Goal: Task Accomplishment & Management: Manage account settings

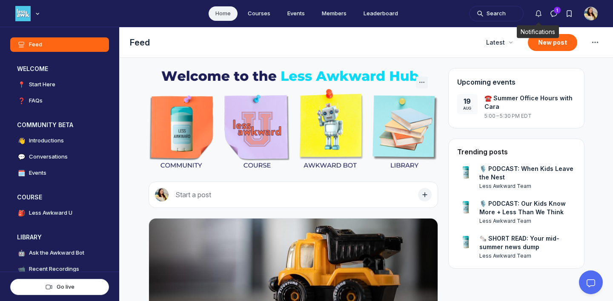
click at [538, 13] on icon "Notifications" at bounding box center [538, 13] width 9 height 9
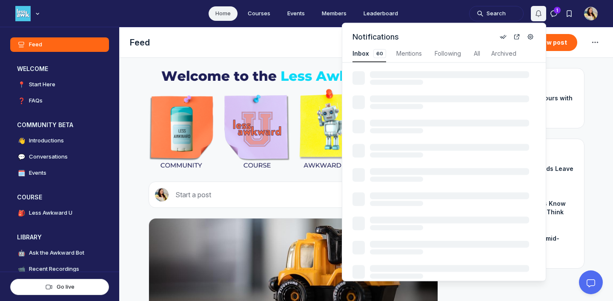
scroll to position [1153, 1818]
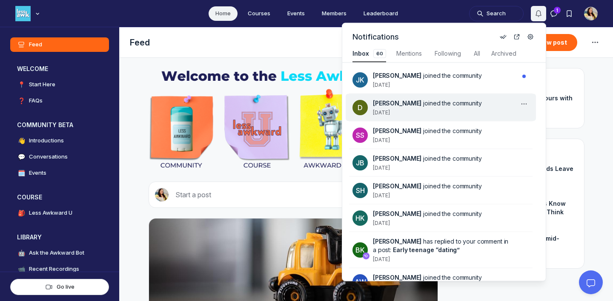
click at [424, 113] on div "[PERSON_NAME] joined the community [DATE]" at bounding box center [446, 107] width 146 height 17
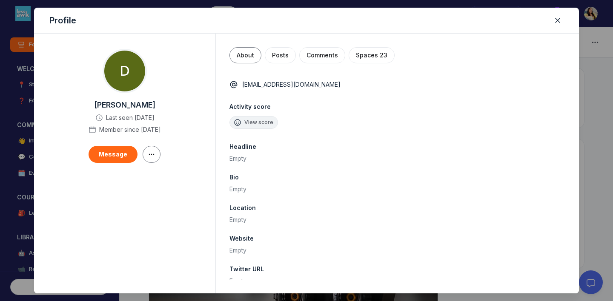
click at [14, 17] on div at bounding box center [306, 150] width 613 height 301
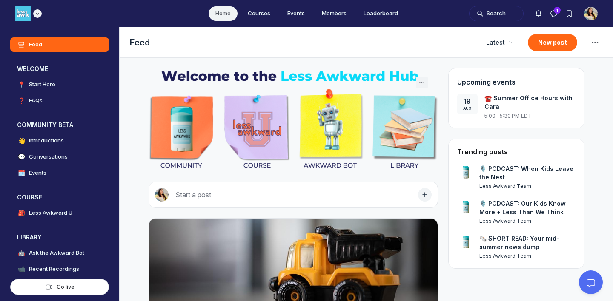
click at [38, 14] on icon "Main navigation bar" at bounding box center [37, 13] width 9 height 5
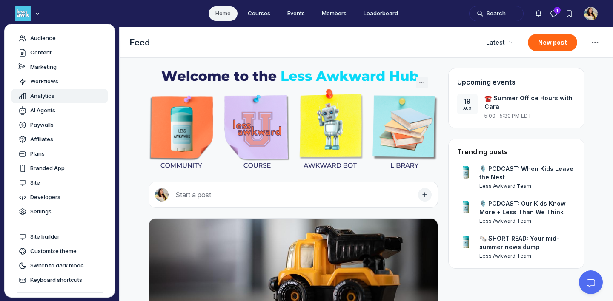
click at [40, 95] on span "Analytics" at bounding box center [42, 96] width 24 height 9
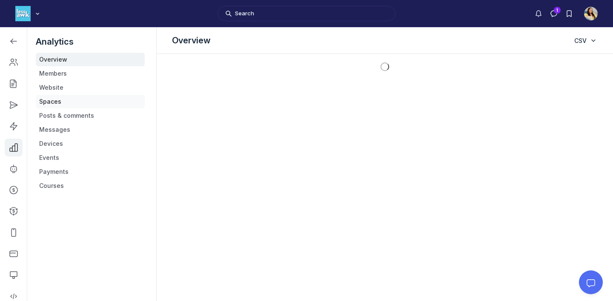
scroll to position [2310, 1213]
click at [60, 72] on link "Members" at bounding box center [90, 74] width 109 height 14
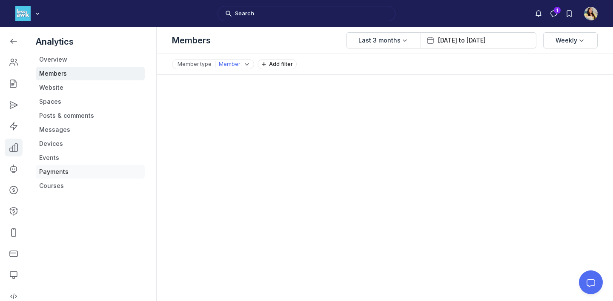
click at [58, 173] on link "Payments" at bounding box center [90, 172] width 109 height 14
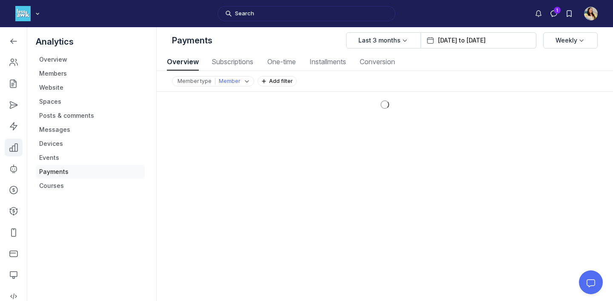
scroll to position [1153, 3056]
click at [239, 63] on span "Subscriptions" at bounding box center [232, 61] width 46 height 7
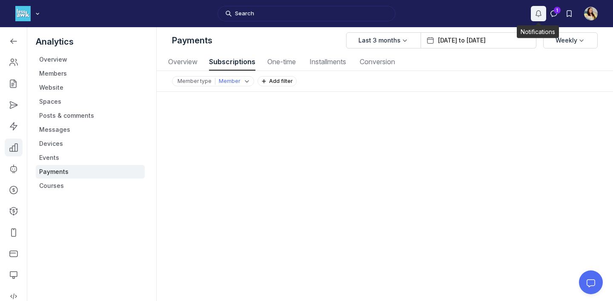
click at [542, 15] on icon "Notifications" at bounding box center [538, 13] width 9 height 9
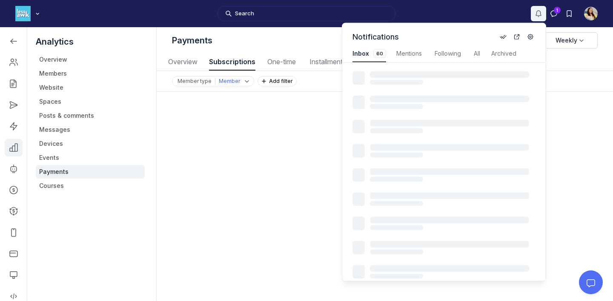
scroll to position [1153, 1818]
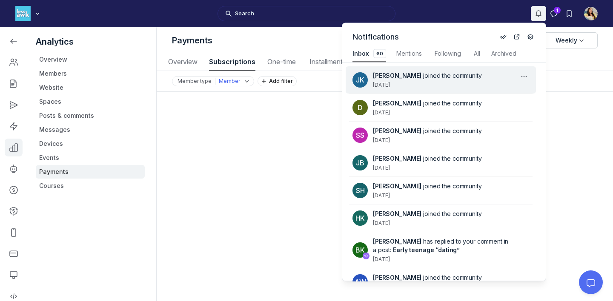
click at [464, 84] on div "[PERSON_NAME] joined the community [DATE]" at bounding box center [446, 80] width 146 height 17
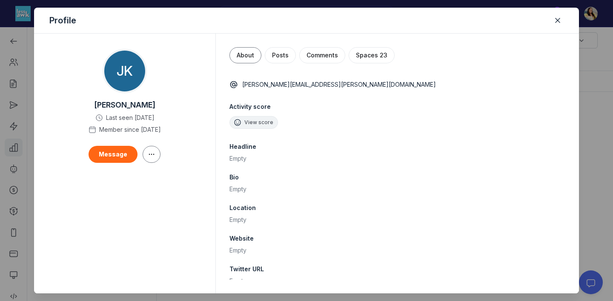
click at [600, 92] on div at bounding box center [306, 150] width 613 height 301
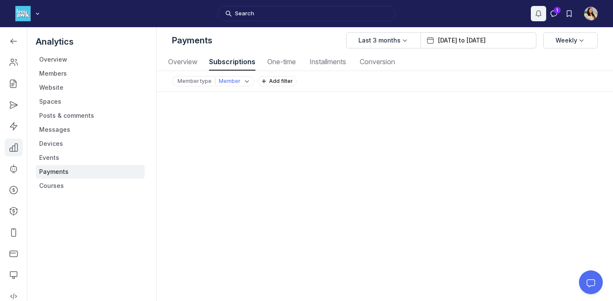
click at [538, 13] on icon "Notifications" at bounding box center [538, 13] width 9 height 9
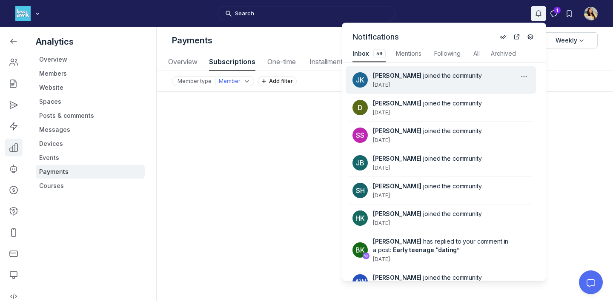
scroll to position [1153, 1817]
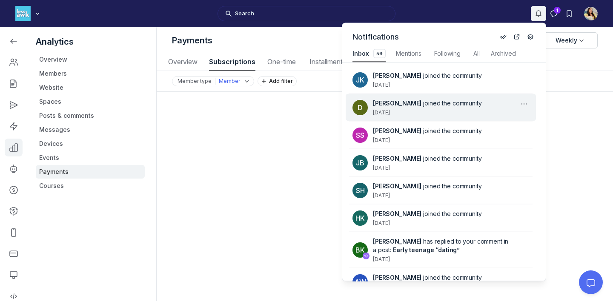
click at [430, 102] on span "joined the community" at bounding box center [452, 103] width 58 height 7
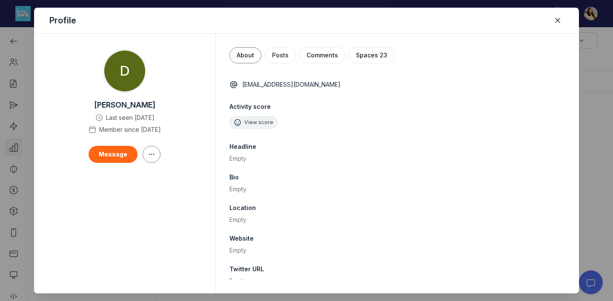
click at [595, 107] on div at bounding box center [306, 150] width 613 height 301
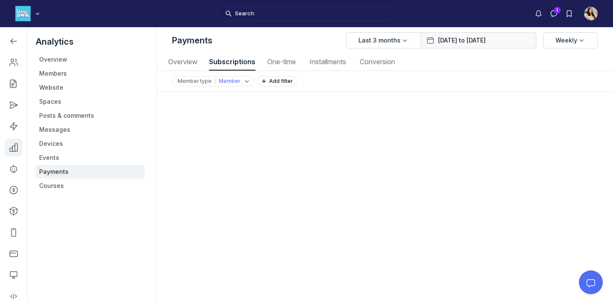
click at [465, 39] on body "Search 1 TF L Less Awkward Hub Analytics Overview Members Website Spaces Posts …" at bounding box center [306, 150] width 613 height 301
click at [0, 0] on div "January February March April May June July [DATE]" at bounding box center [0, 0] width 0 height 0
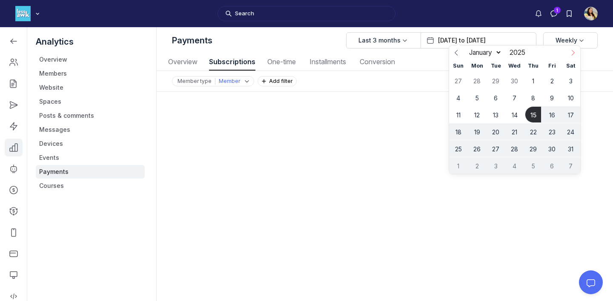
click at [571, 53] on icon at bounding box center [573, 53] width 6 height 6
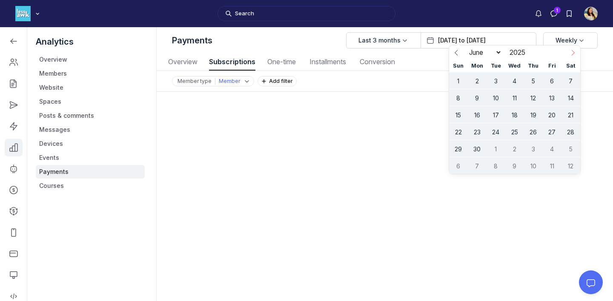
click at [571, 53] on icon at bounding box center [573, 53] width 6 height 6
select select "6"
click at [494, 82] on span "1" at bounding box center [496, 80] width 17 height 17
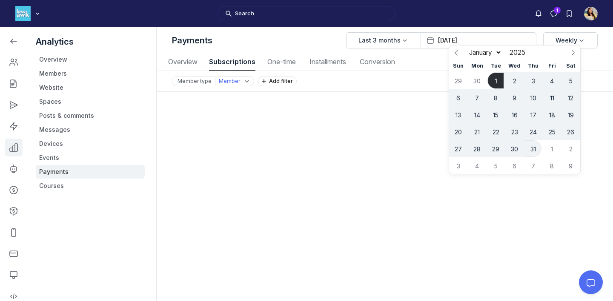
click at [535, 144] on span "31" at bounding box center [533, 149] width 17 height 17
type input "[DATE] to [DATE]"
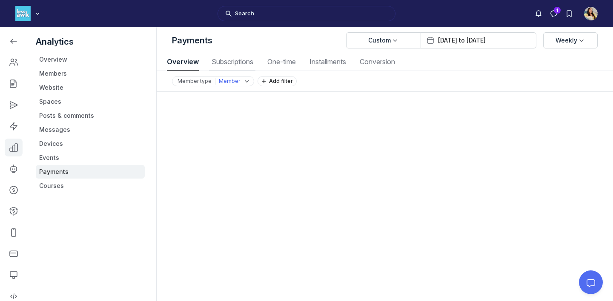
click at [236, 59] on span "Subscriptions" at bounding box center [232, 61] width 46 height 7
click at [482, 41] on input "[DATE] to [DATE]" at bounding box center [484, 40] width 93 height 9
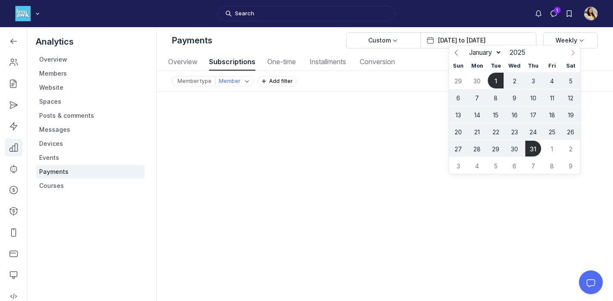
click at [571, 54] on icon at bounding box center [573, 53] width 6 height 6
select select "7"
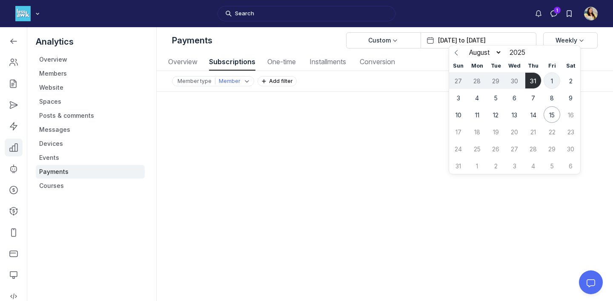
click at [550, 79] on span "1" at bounding box center [552, 80] width 17 height 17
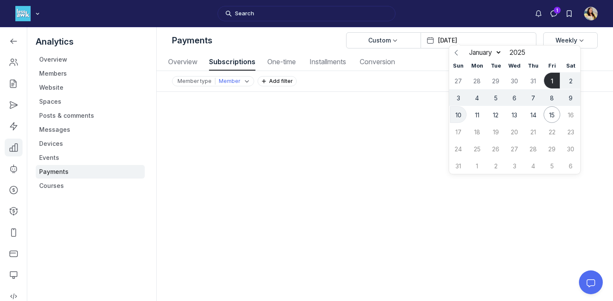
click at [460, 111] on span "10" at bounding box center [458, 114] width 17 height 17
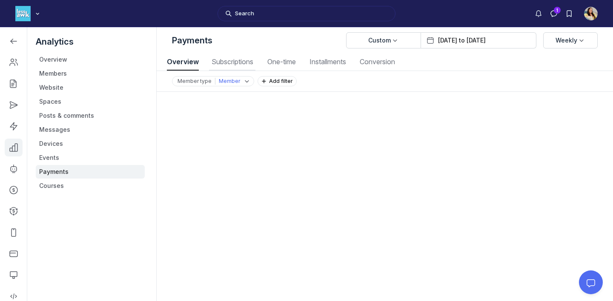
click at [230, 55] on button "Subscriptions Subscriptions" at bounding box center [232, 62] width 46 height 17
click at [391, 41] on span "Custom" at bounding box center [379, 40] width 23 height 9
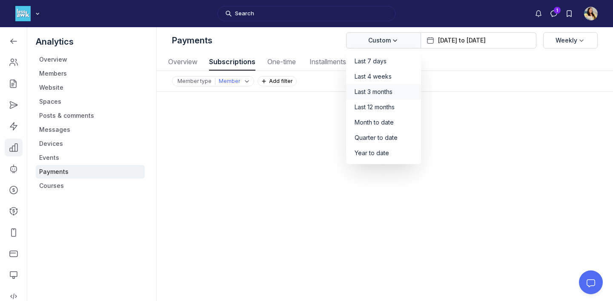
click at [387, 92] on span "Last 3 months" at bounding box center [374, 92] width 38 height 9
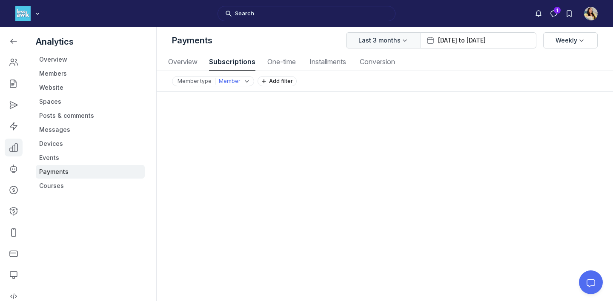
click at [389, 36] on span "Last 3 months" at bounding box center [380, 40] width 42 height 9
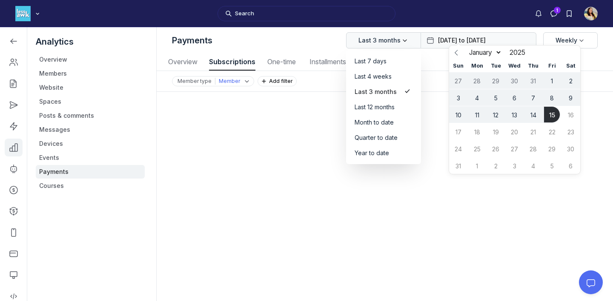
click at [470, 43] on input "[DATE] to [DATE]" at bounding box center [484, 40] width 93 height 9
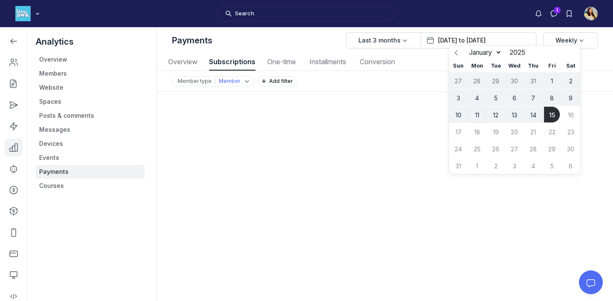
click at [479, 116] on span "11" at bounding box center [477, 114] width 17 height 17
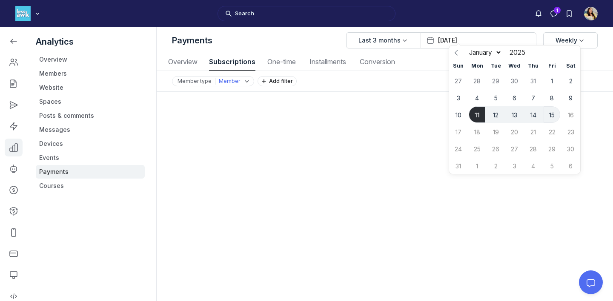
click at [554, 119] on span "15" at bounding box center [552, 114] width 17 height 17
type input "[DATE] to [DATE]"
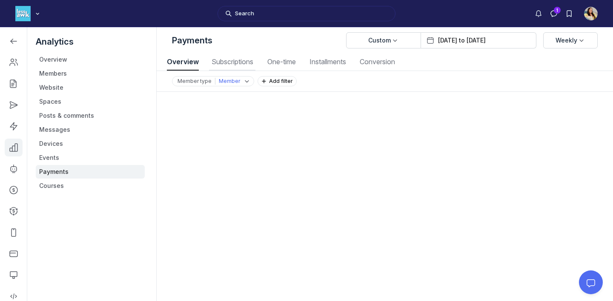
click at [224, 62] on span "Subscriptions" at bounding box center [232, 61] width 46 height 7
